Goal: Find specific page/section: Find specific page/section

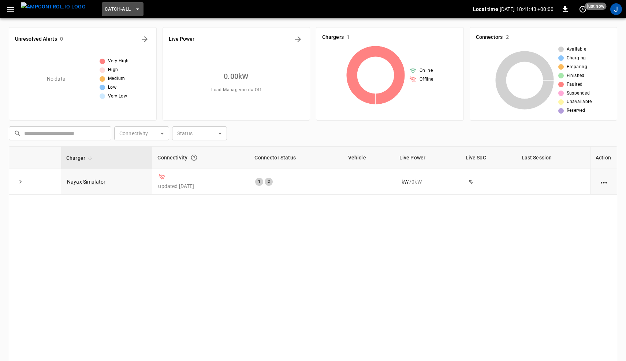
click at [134, 9] on icon "button" at bounding box center [137, 8] width 7 height 7
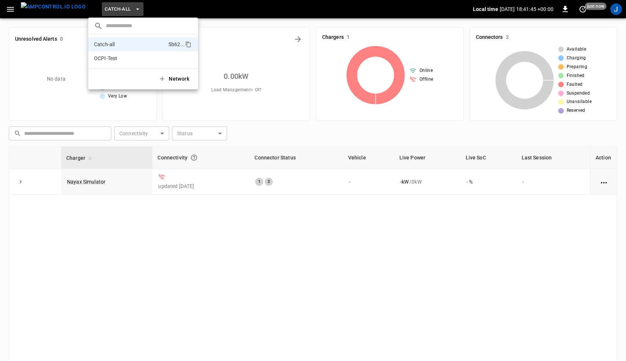
click at [616, 9] on div at bounding box center [313, 180] width 626 height 361
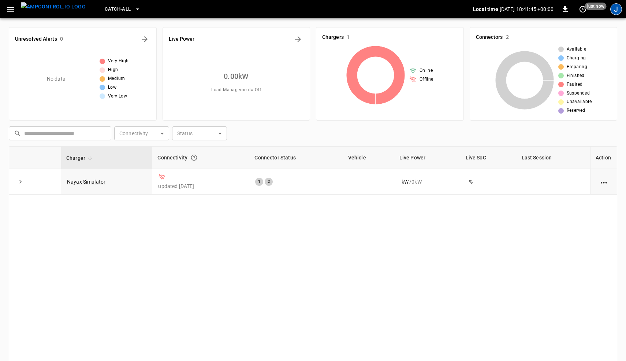
click at [616, 10] on div "J" at bounding box center [616, 9] width 12 height 12
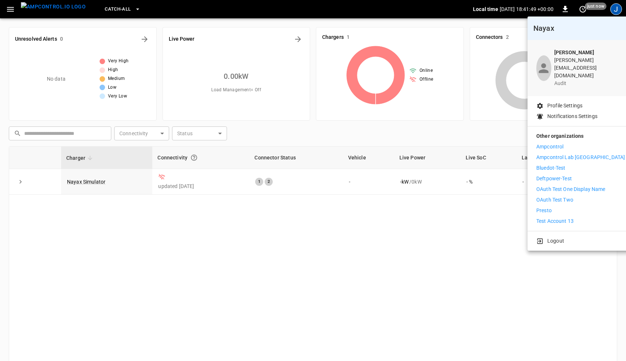
click at [551, 207] on p "Presto" at bounding box center [544, 211] width 15 height 8
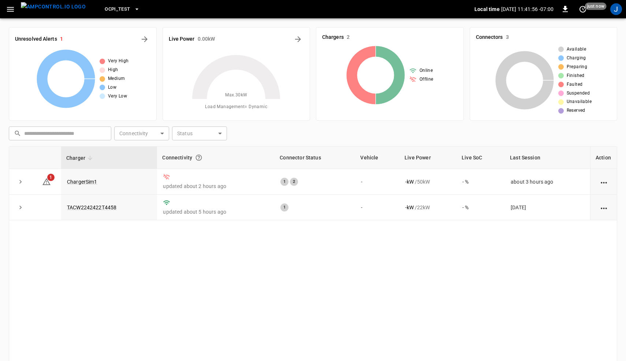
click at [14, 11] on icon "button" at bounding box center [10, 9] width 9 height 9
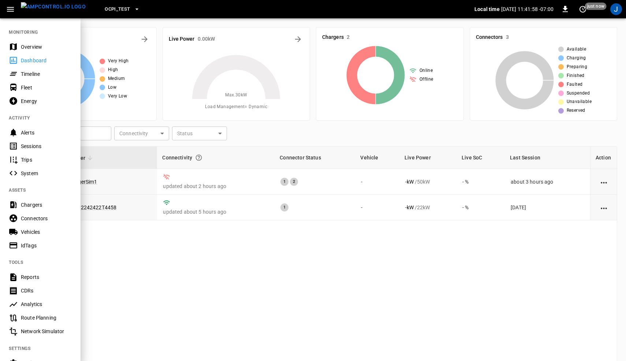
click at [37, 142] on div "Sessions" at bounding box center [46, 145] width 51 height 7
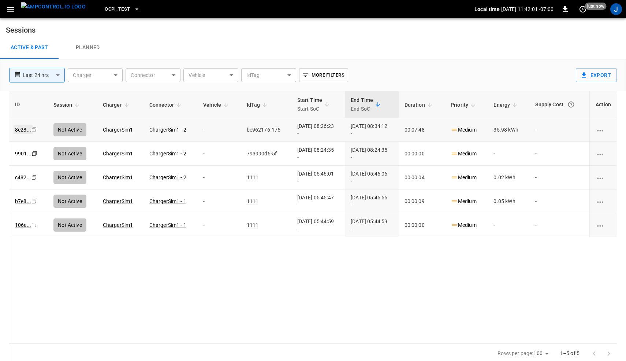
click at [24, 128] on link "8c28 ..." at bounding box center [23, 129] width 19 height 9
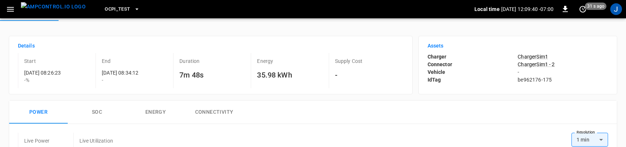
scroll to position [40, 0]
